Goal: Check status

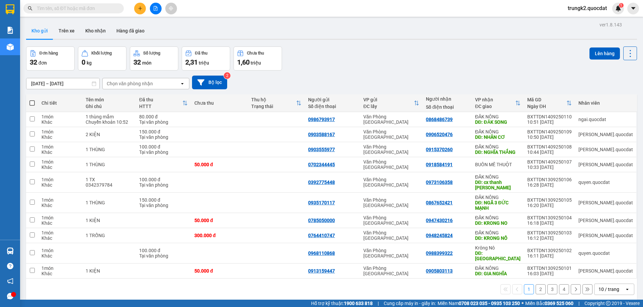
click at [62, 83] on input "[DATE] – [DATE]" at bounding box center [62, 83] width 73 height 11
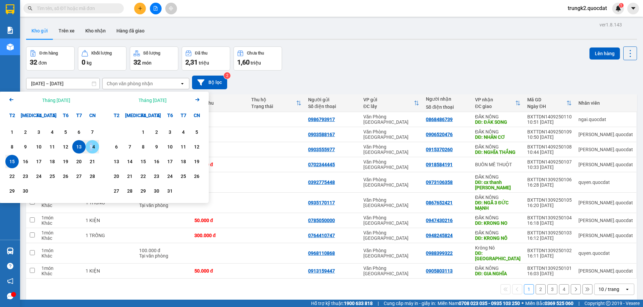
click at [92, 147] on div "14" at bounding box center [92, 147] width 9 height 8
type input "[DATE] – [DATE]"
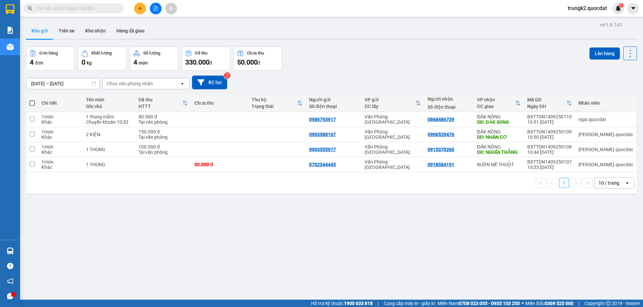
click at [318, 31] on div "Kho gửi Trên xe Kho nhận Hàng đã giao" at bounding box center [331, 32] width 611 height 18
click at [313, 32] on div "Kho gửi Trên xe Kho nhận Hàng đã giao" at bounding box center [331, 32] width 611 height 18
click at [313, 33] on div "Kho gửi Trên xe Kho nhận Hàng đã giao" at bounding box center [331, 32] width 611 height 18
click at [392, 13] on div "Kết quả tìm kiếm ( 0 ) Bộ lọc No Data trungk2.quocdat 1" at bounding box center [321, 8] width 643 height 17
click at [330, 20] on div "ver 1.8.143 Kho gửi Trên xe Kho nhận Hàng đã giao Đơn hàng 4 đơn Khối lượng 0 k…" at bounding box center [331, 173] width 616 height 307
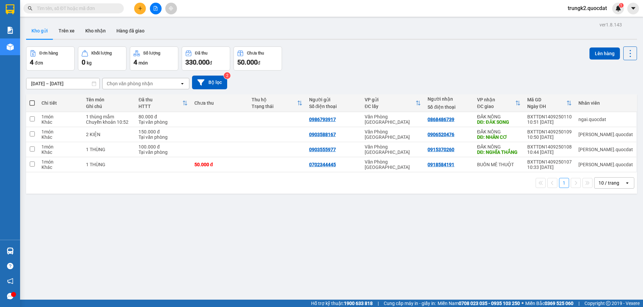
click at [229, 79] on div "[DATE] – [DATE] Press the down arrow key to interact with the calendar and sele…" at bounding box center [331, 83] width 611 height 14
click at [218, 82] on button "Bộ lọc" at bounding box center [209, 83] width 35 height 14
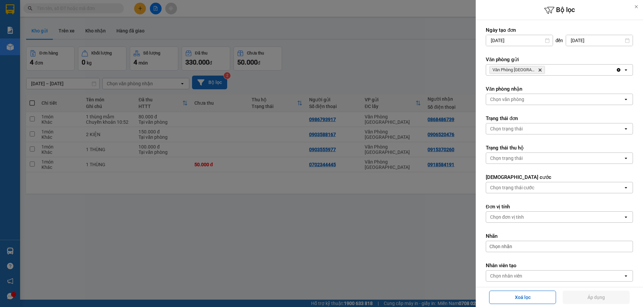
click at [218, 82] on div at bounding box center [321, 153] width 643 height 307
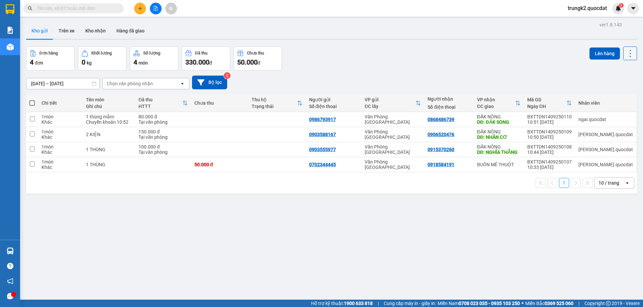
click at [627, 58] on icon at bounding box center [630, 53] width 9 height 9
click at [626, 53] on icon at bounding box center [630, 53] width 9 height 9
click at [280, 41] on div "ver 1.8.143 Kho gửi Trên xe Kho nhận Hàng đã giao Đơn hàng 4 đơn Khối lượng 0 k…" at bounding box center [331, 173] width 616 height 307
drag, startPoint x: 280, startPoint y: 41, endPoint x: 228, endPoint y: 28, distance: 53.7
click at [229, 28] on div "ver 1.8.143 Kho gửi Trên xe Kho nhận Hàng đã giao Đơn hàng 4 đơn Khối lượng 0 k…" at bounding box center [331, 173] width 616 height 307
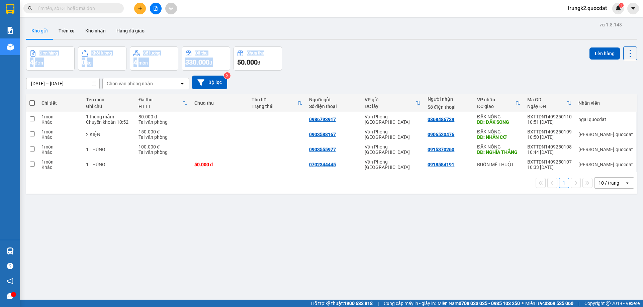
click at [221, 25] on div "Kho gửi Trên xe Kho nhận Hàng đã giao" at bounding box center [331, 32] width 611 height 18
click at [223, 6] on div "Kết quả tìm kiếm ( 0 ) Bộ lọc No Data trungk2.quocdat 1" at bounding box center [321, 8] width 643 height 17
click at [310, 28] on div "Kho gửi Trên xe Kho nhận Hàng đã giao" at bounding box center [331, 32] width 611 height 18
click at [258, 63] on span "đ" at bounding box center [259, 62] width 3 height 5
drag, startPoint x: 242, startPoint y: 63, endPoint x: 131, endPoint y: 54, distance: 111.4
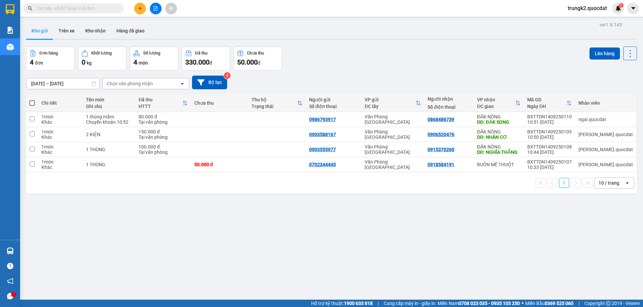
click at [131, 54] on div "Đơn hàng 4 đơn Khối lượng 0 kg Số lượng 4 món Đã thu 330.000 đ Chưa thu 50.000 đ" at bounding box center [154, 59] width 256 height 24
drag, startPoint x: 187, startPoint y: 63, endPoint x: 265, endPoint y: 58, distance: 77.8
click at [254, 61] on div "Đơn hàng 4 đơn Khối lượng 0 kg Số lượng 4 món Đã thu 330.000 đ Chưa thu 50.000 đ" at bounding box center [154, 59] width 256 height 24
click at [269, 58] on div "50.000 đ" at bounding box center [257, 62] width 41 height 9
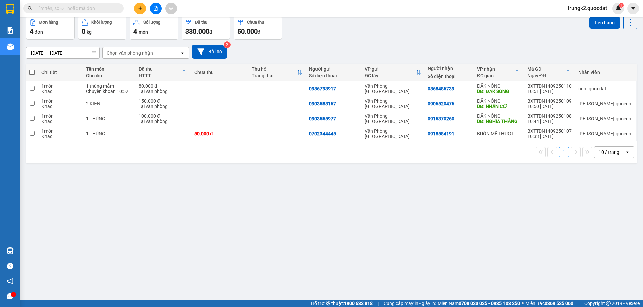
scroll to position [31, 0]
